Goal: Transaction & Acquisition: Purchase product/service

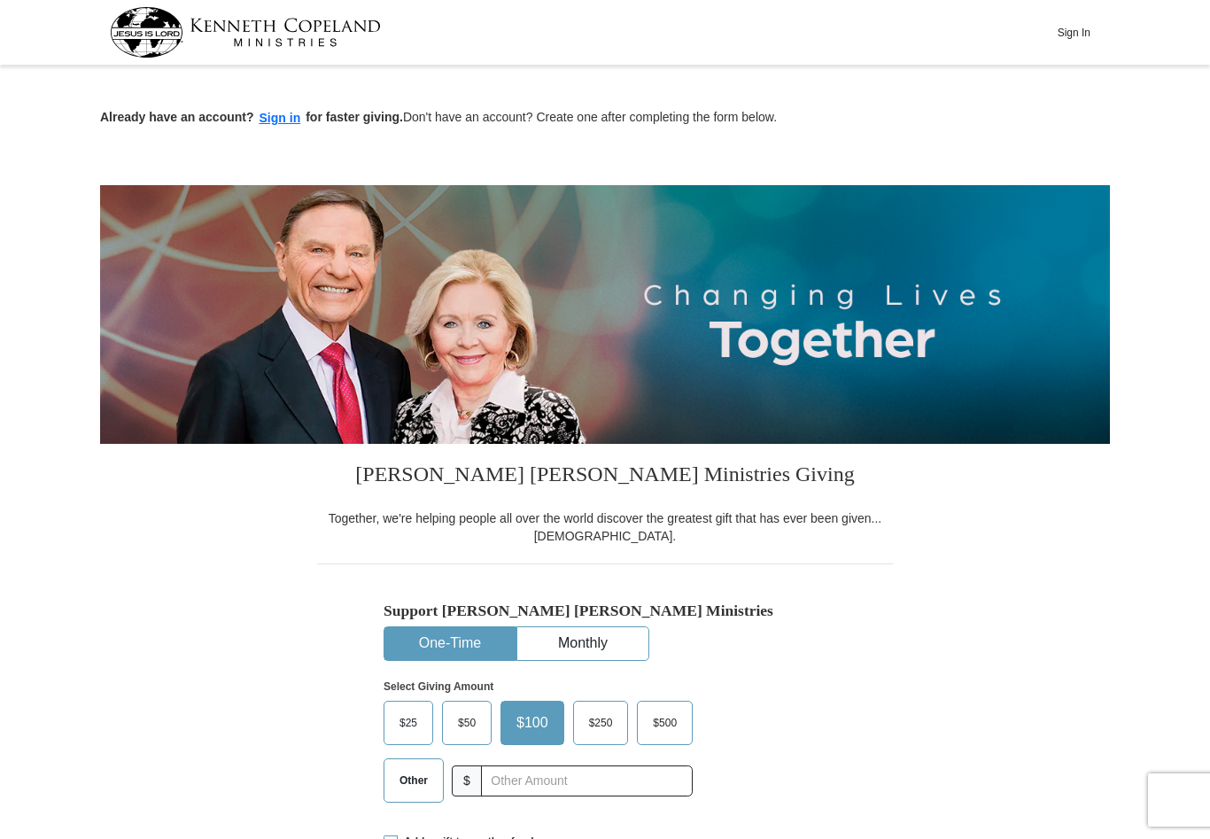
click at [1090, 42] on button "Sign In" at bounding box center [1073, 32] width 53 height 27
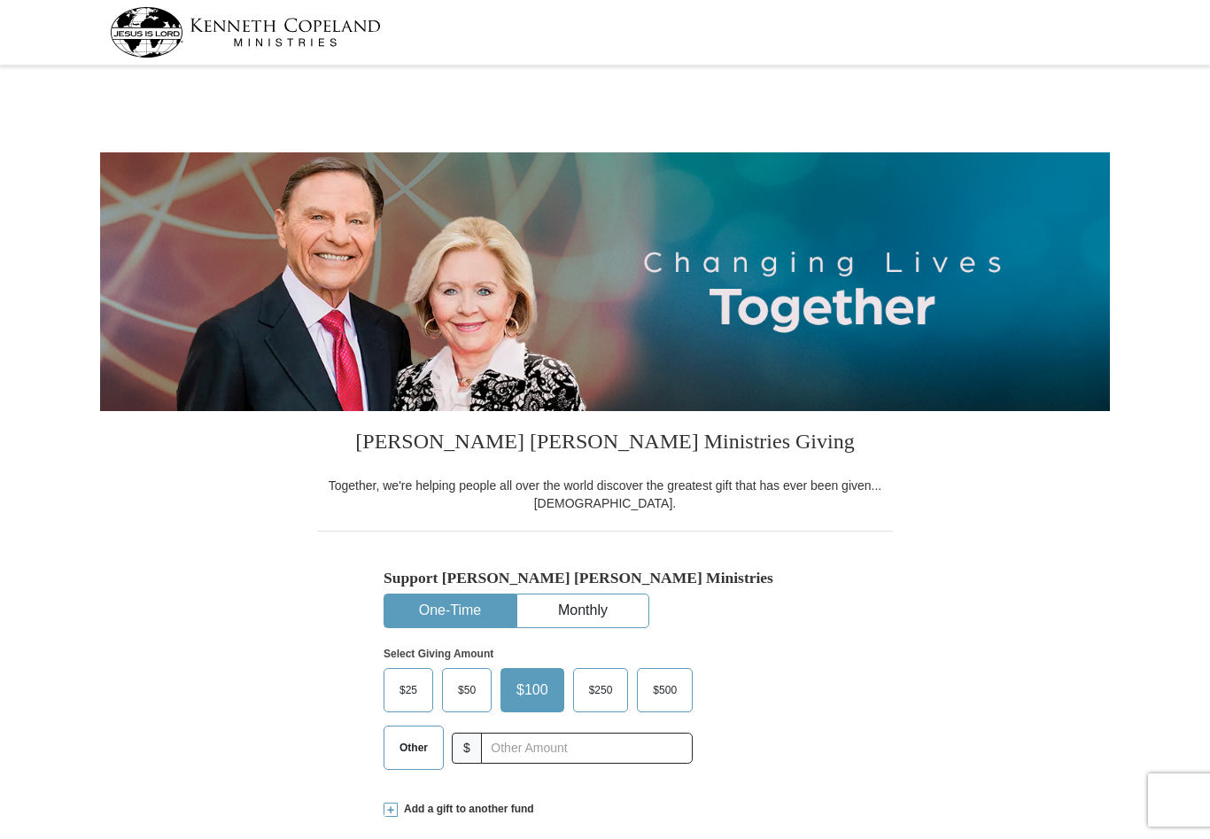
select select "NC"
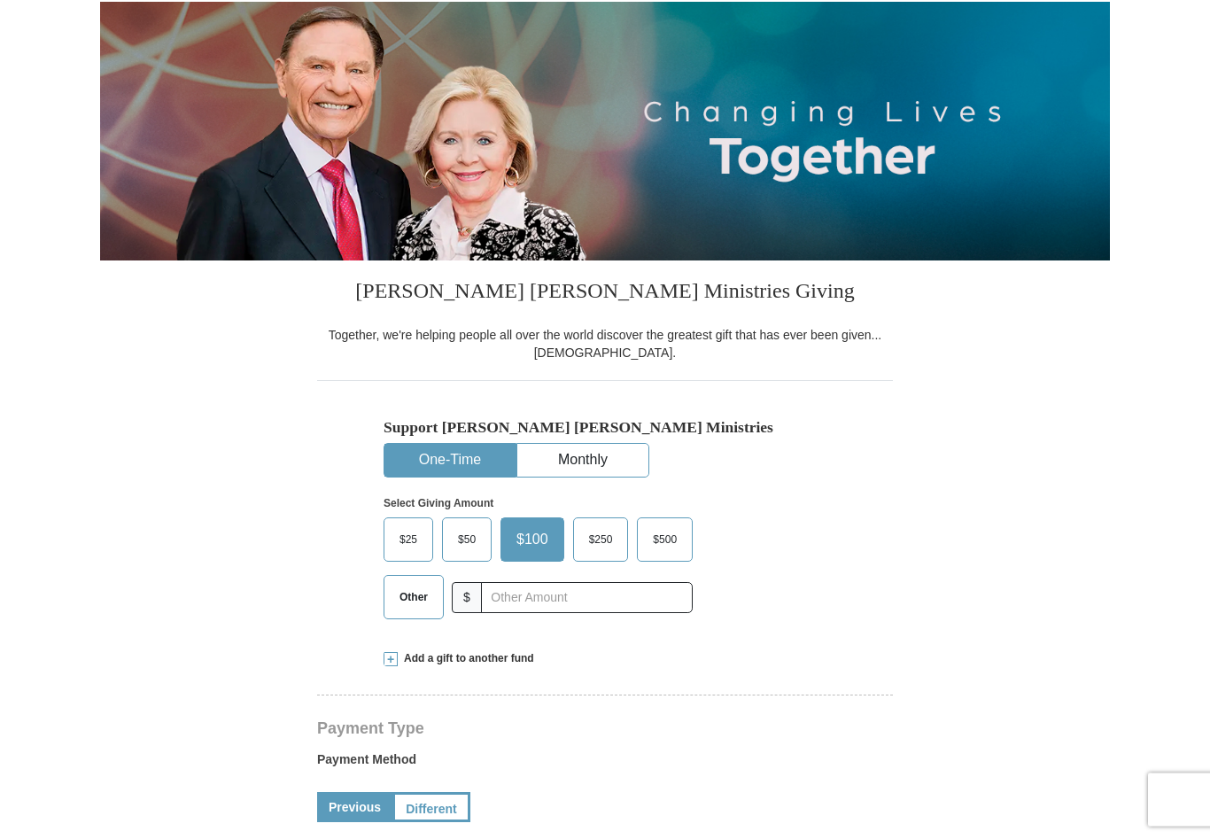
scroll to position [183, 0]
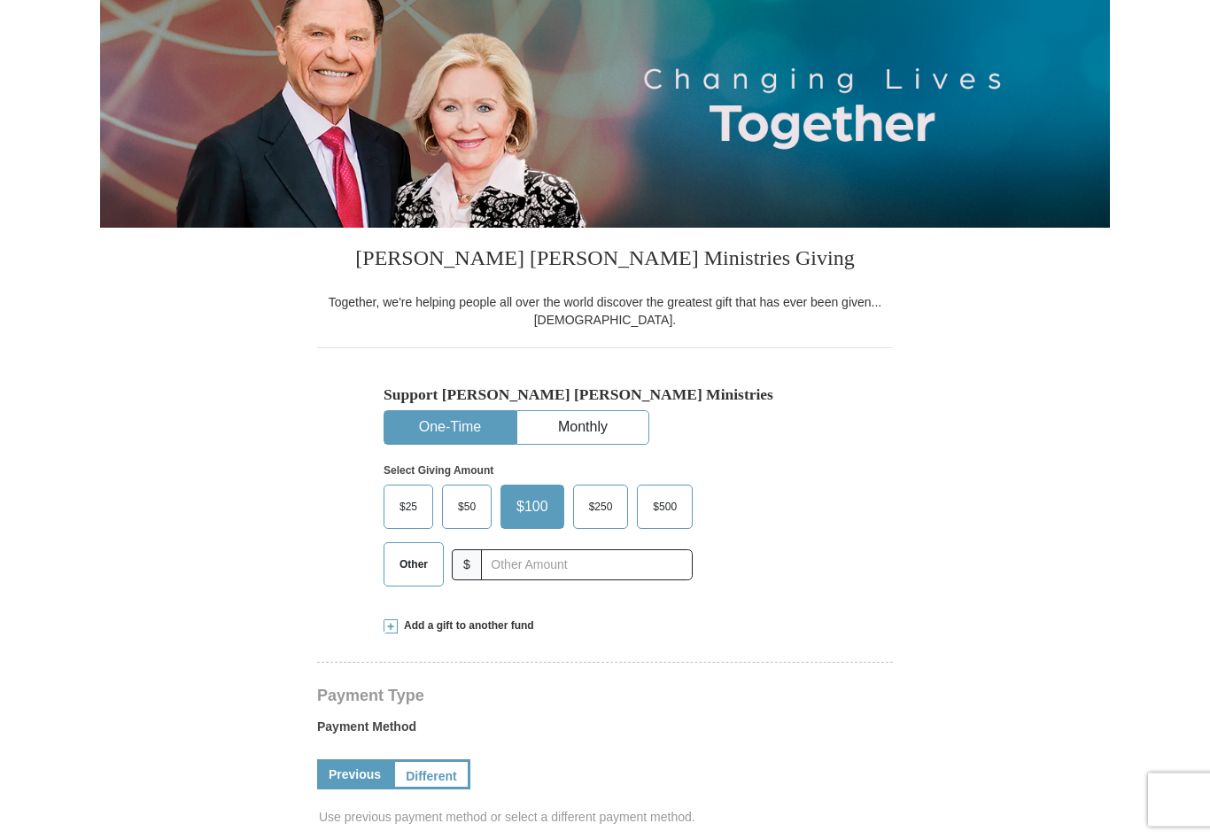
click at [673, 501] on span "$500" at bounding box center [665, 507] width 42 height 27
click at [0, 0] on input "$500" at bounding box center [0, 0] width 0 height 0
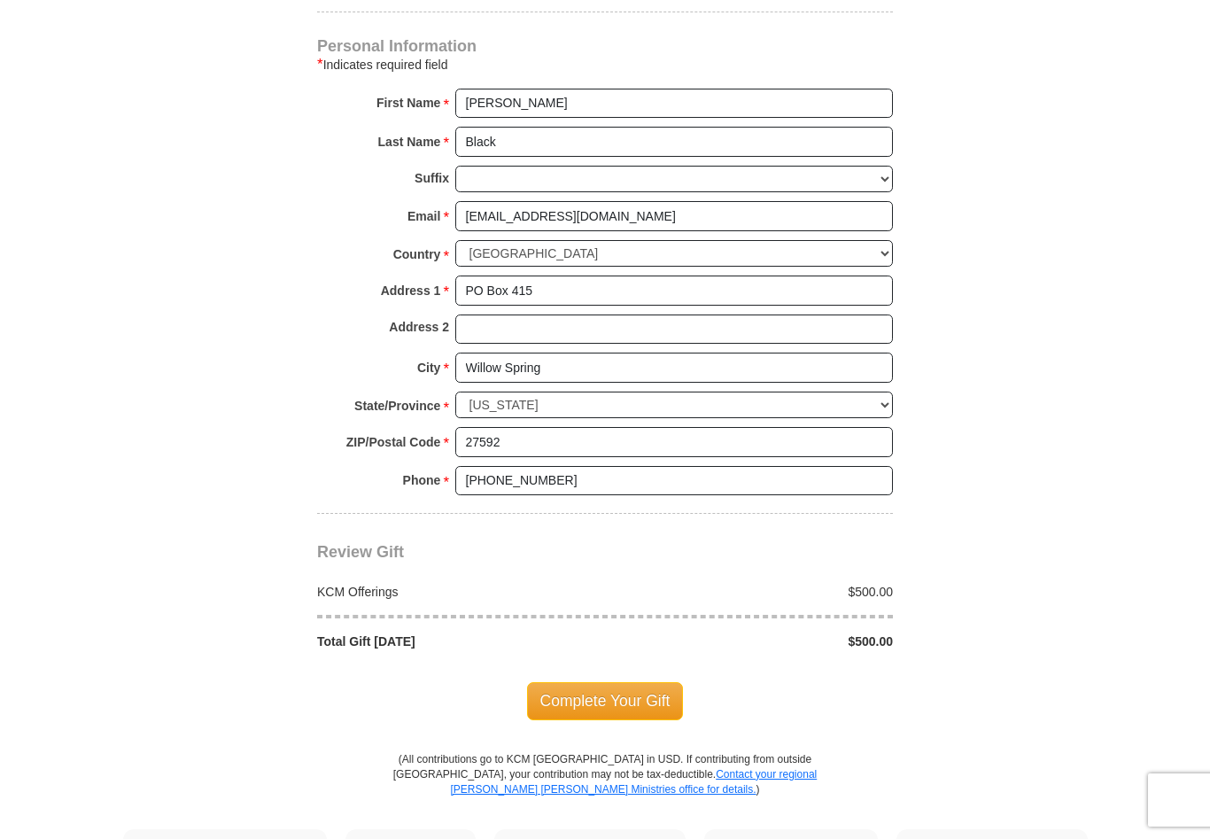
scroll to position [1112, 0]
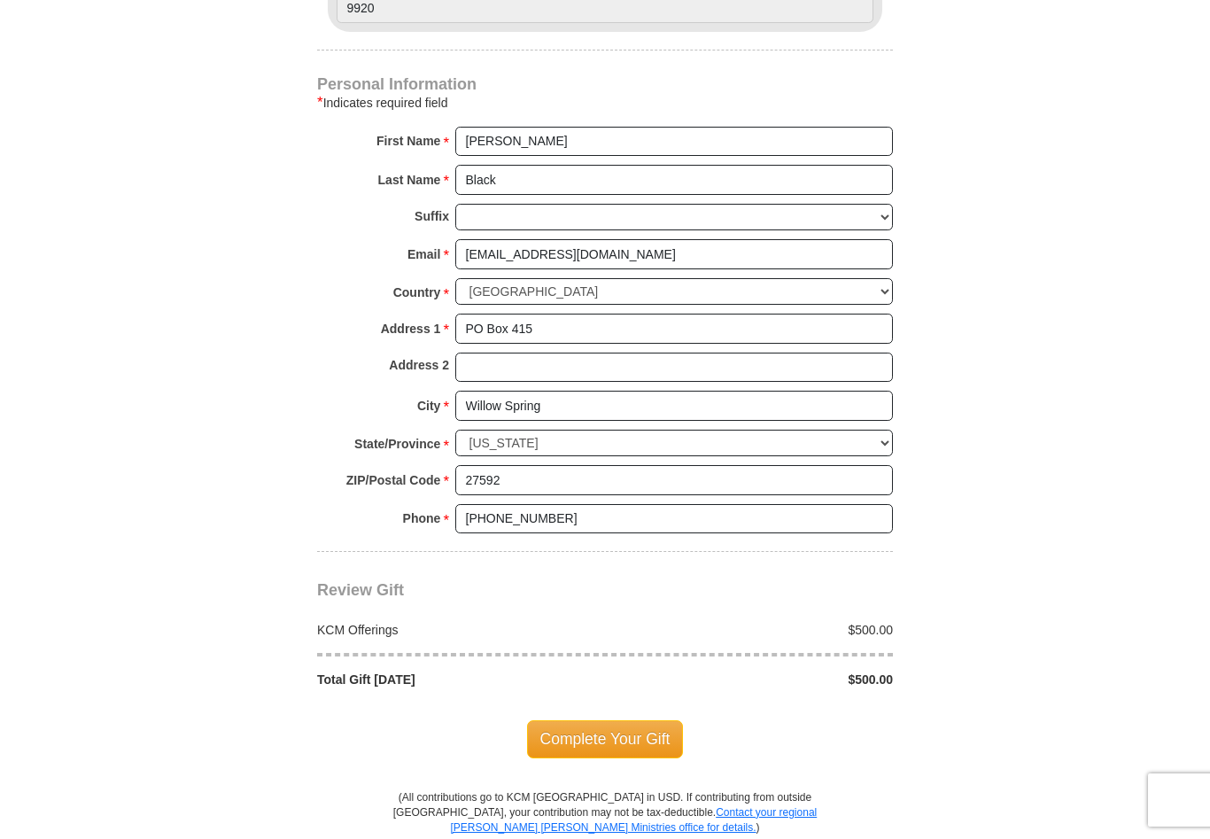
click at [621, 730] on span "Complete Your Gift" at bounding box center [605, 738] width 157 height 37
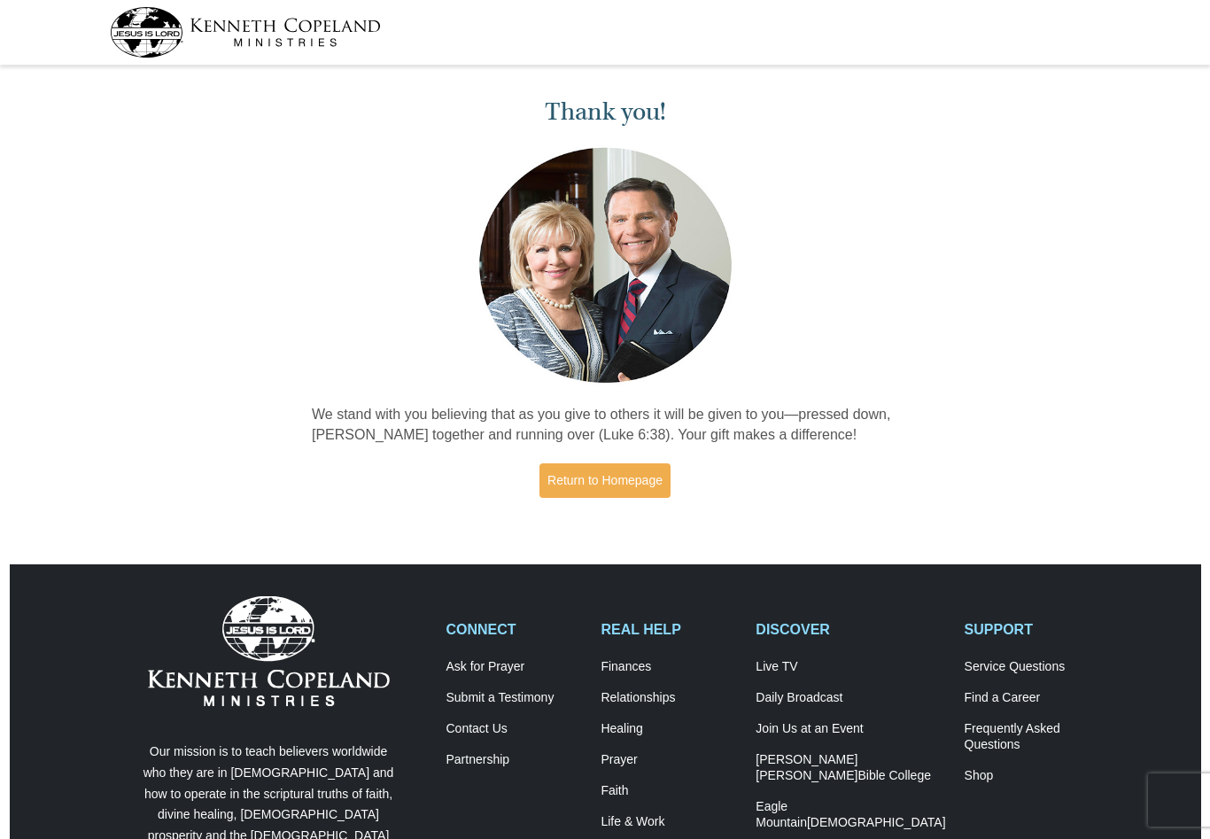
click at [641, 493] on link "Return to Homepage" at bounding box center [605, 480] width 131 height 35
